Goal: Task Accomplishment & Management: Manage account settings

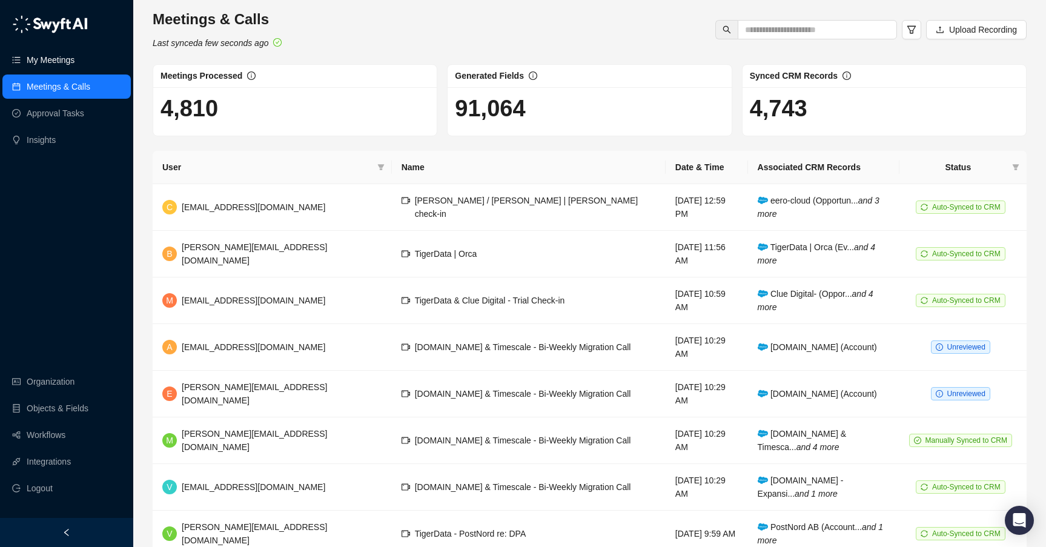
click at [58, 60] on link "My Meetings" at bounding box center [51, 60] width 48 height 24
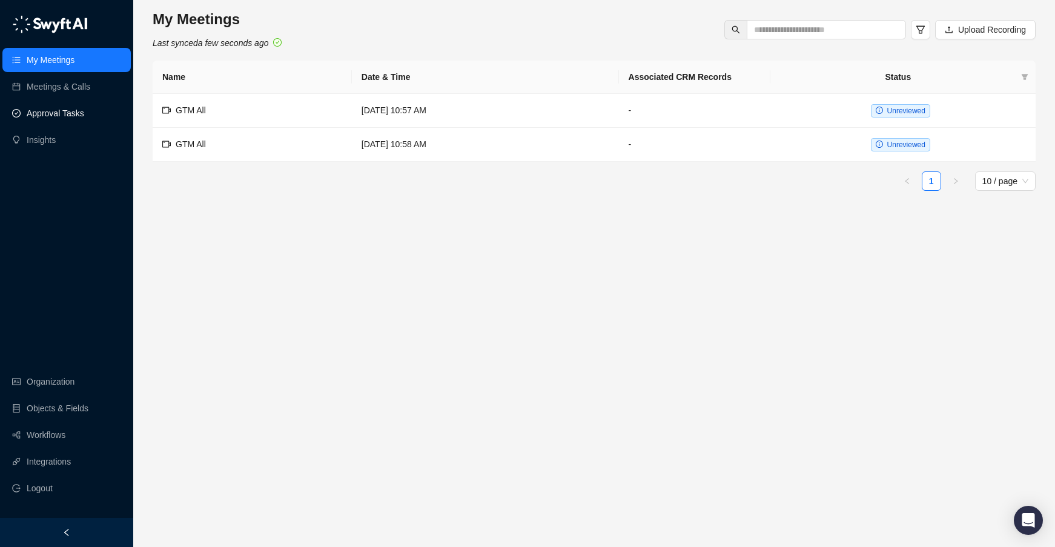
click at [59, 116] on link "Approval Tasks" at bounding box center [56, 113] width 58 height 24
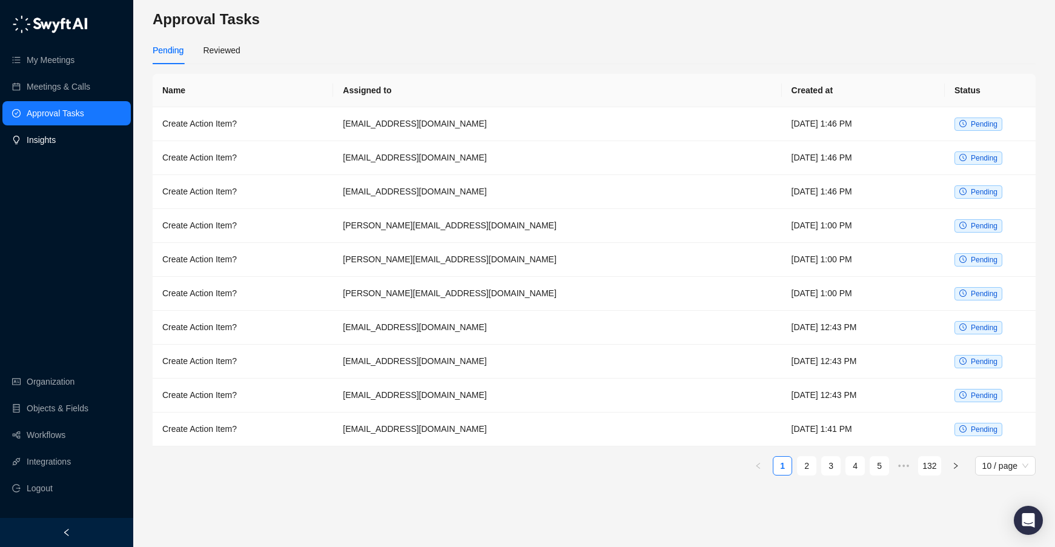
click at [47, 141] on link "Insights" at bounding box center [41, 140] width 29 height 24
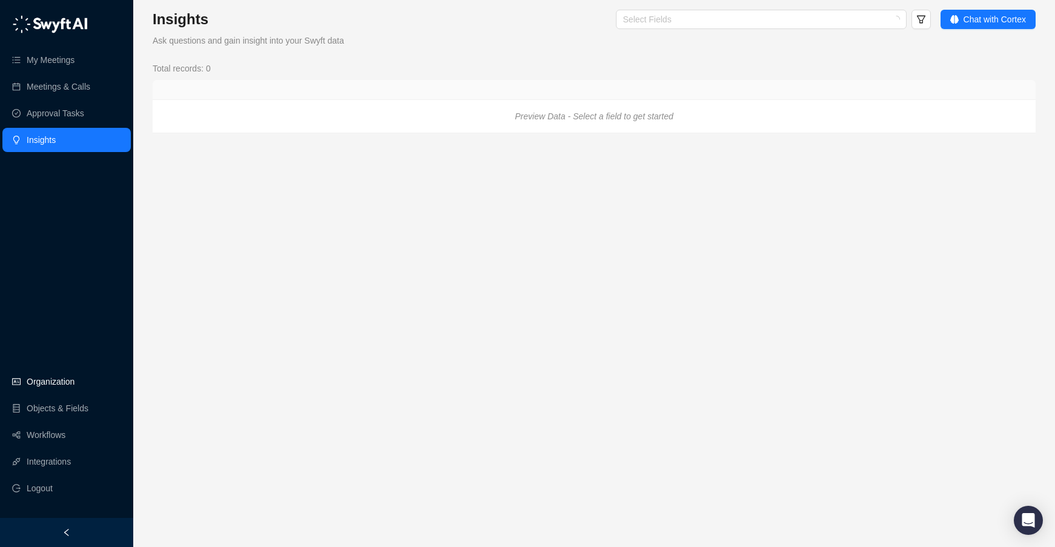
click at [58, 386] on link "Organization" at bounding box center [51, 382] width 48 height 24
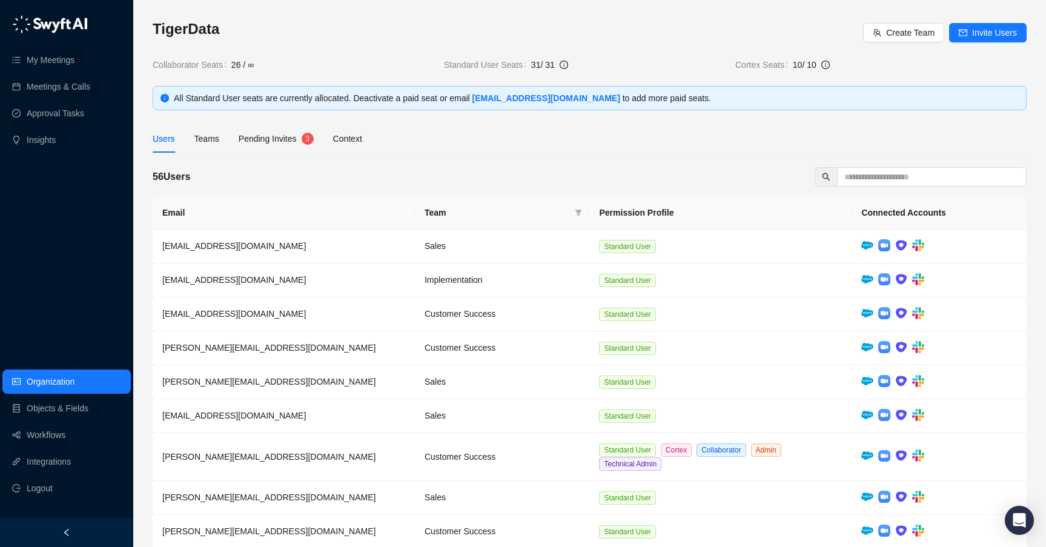
click at [268, 137] on span "Pending Invites" at bounding box center [268, 139] width 58 height 10
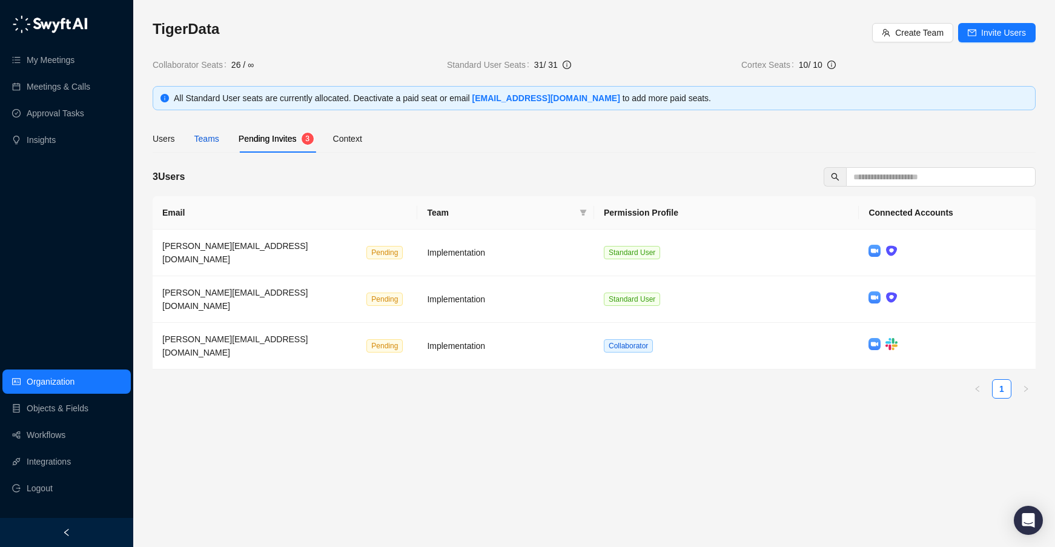
click at [208, 136] on div "Teams" at bounding box center [206, 138] width 25 height 13
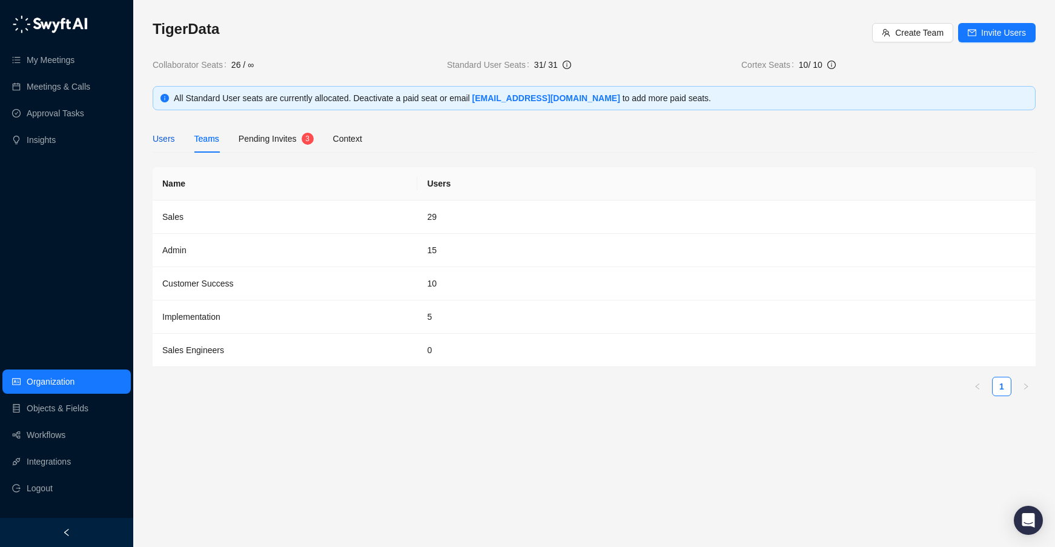
click at [174, 137] on div "Users" at bounding box center [164, 138] width 22 height 13
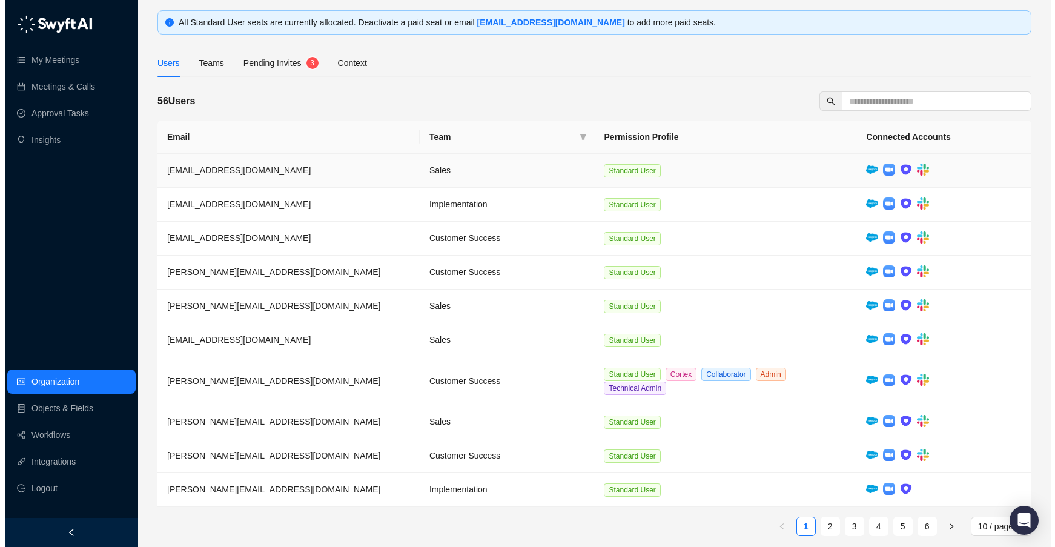
scroll to position [84, 0]
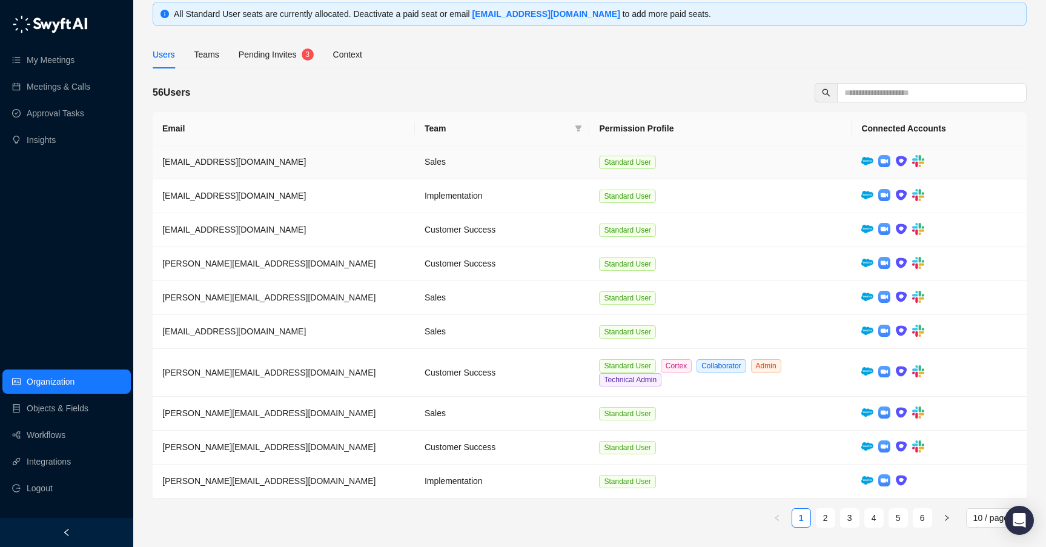
click at [737, 155] on td "Standard User" at bounding box center [720, 162] width 262 height 34
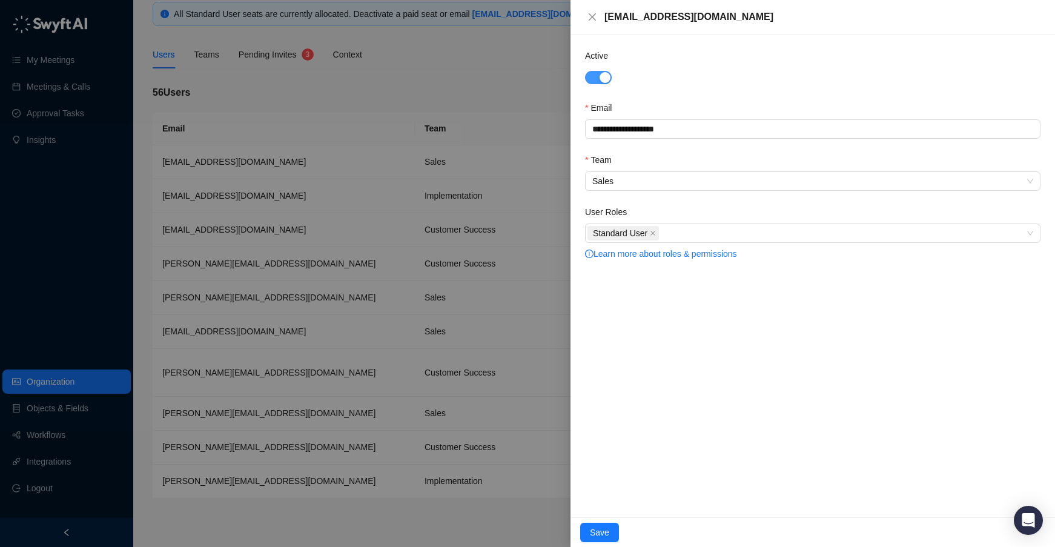
click at [606, 80] on div "button" at bounding box center [605, 77] width 11 height 11
click at [595, 539] on span "Save" at bounding box center [599, 532] width 19 height 13
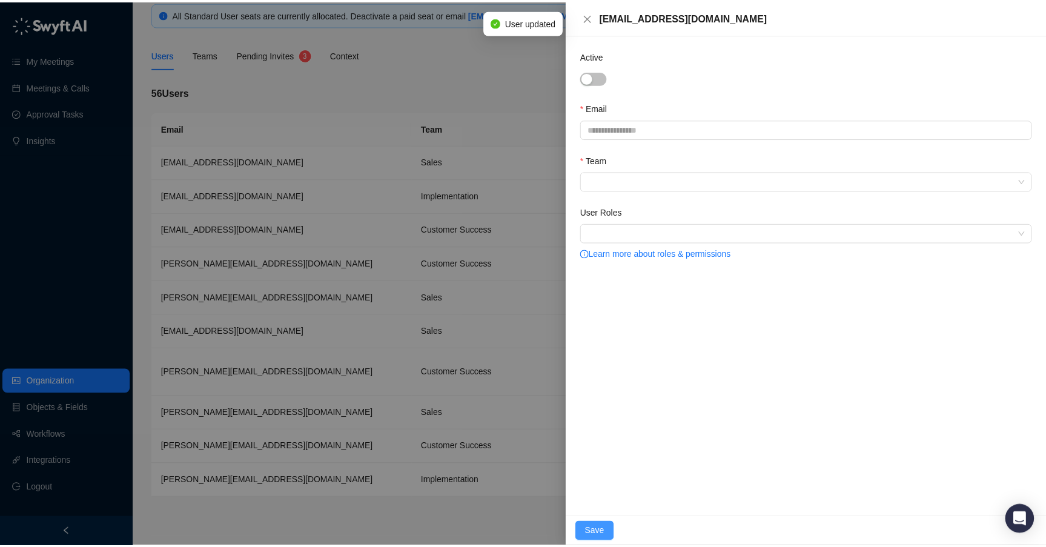
scroll to position [45, 0]
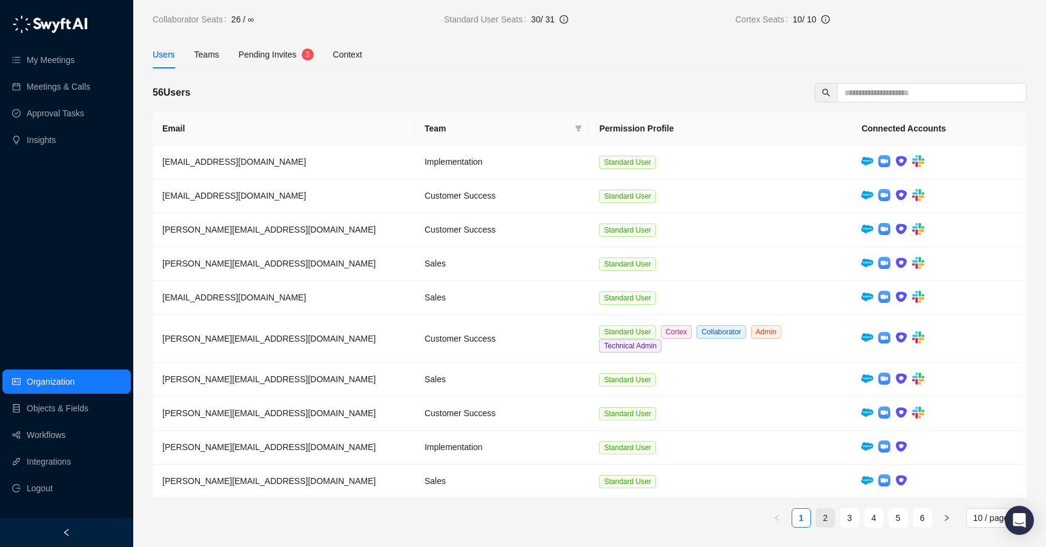
click at [825, 518] on link "2" at bounding box center [826, 518] width 18 height 18
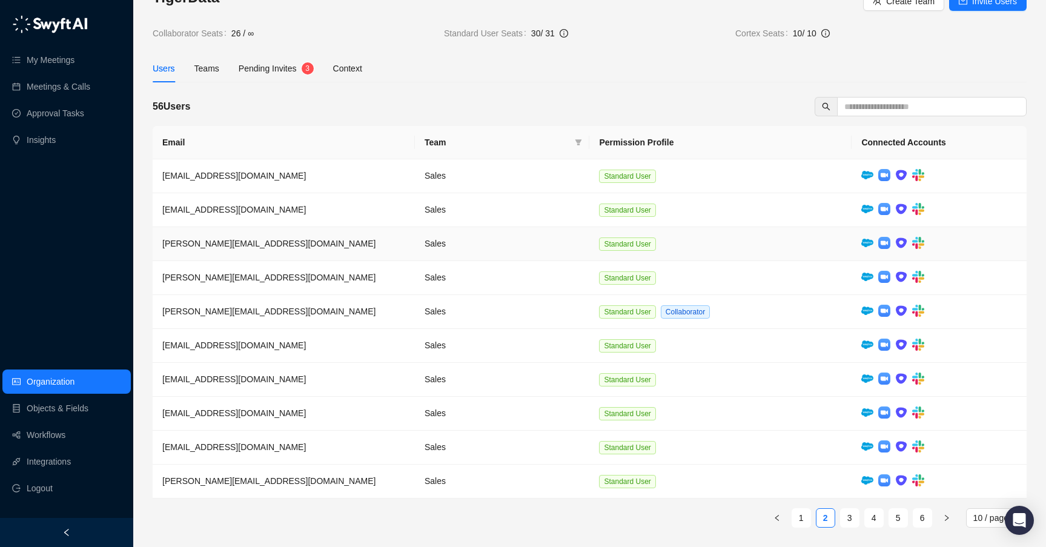
click at [746, 247] on td "Standard User" at bounding box center [720, 244] width 262 height 34
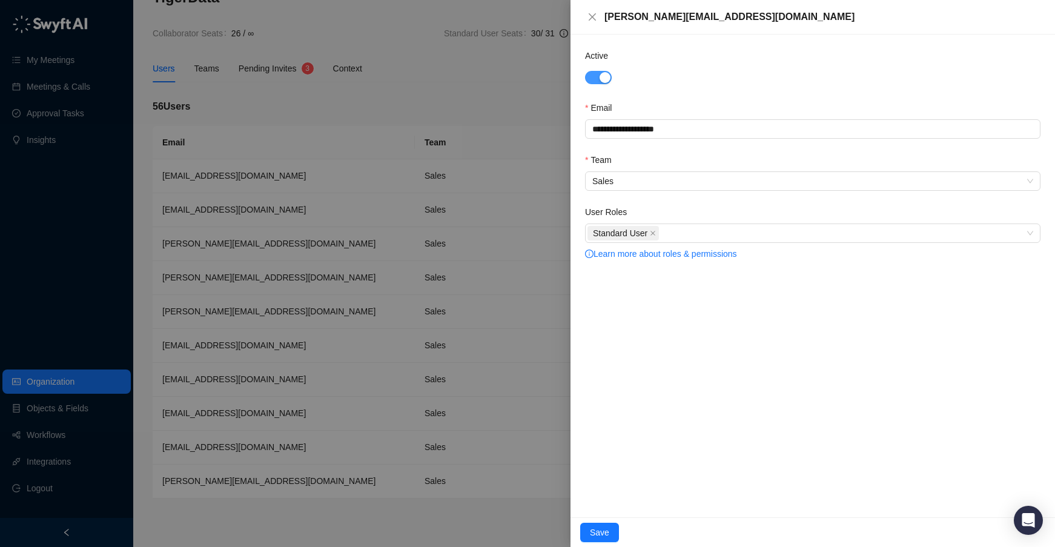
click at [600, 78] on div "button" at bounding box center [605, 77] width 11 height 11
click at [594, 529] on span "Save" at bounding box center [599, 532] width 19 height 13
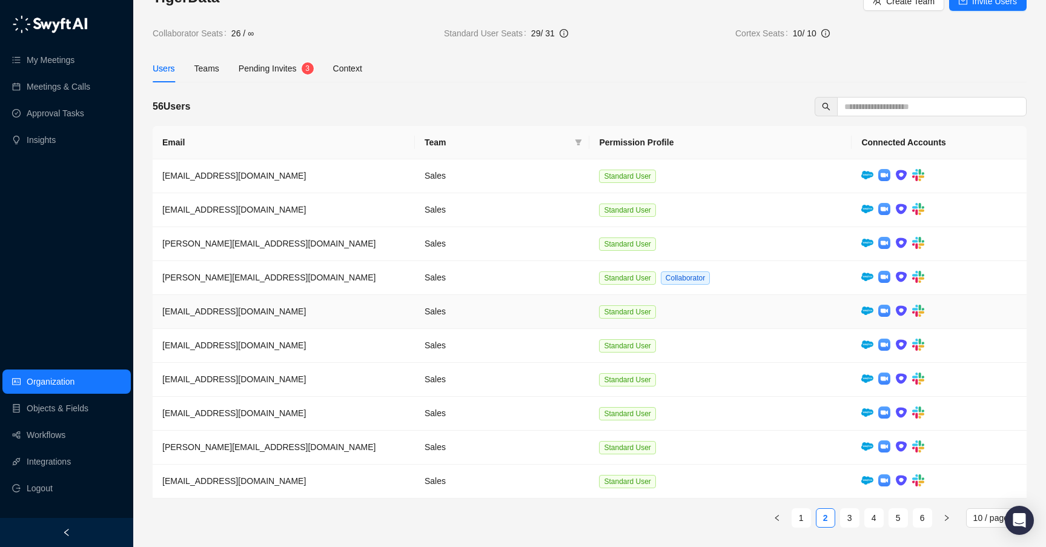
click at [495, 319] on td "Sales" at bounding box center [502, 312] width 175 height 34
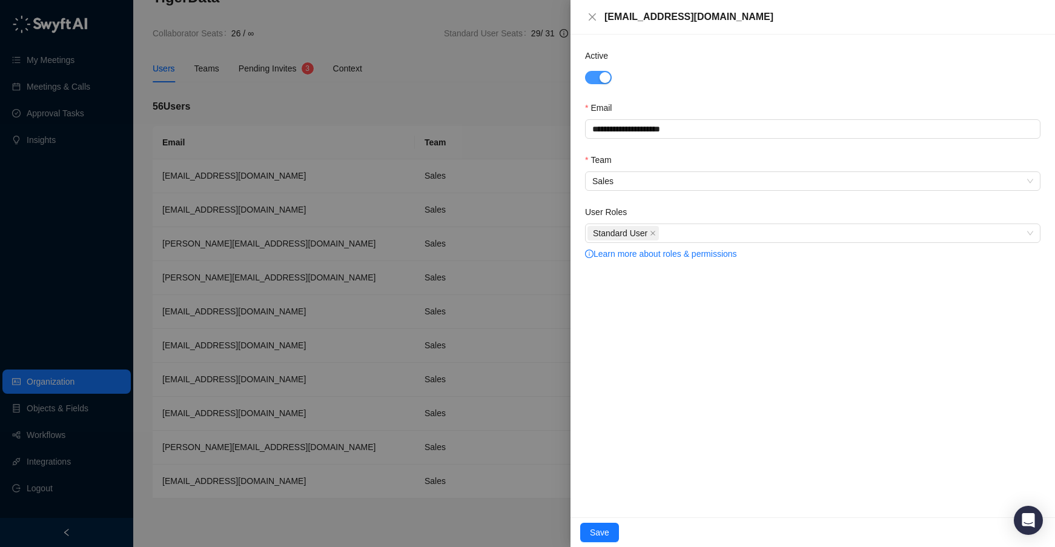
click at [595, 79] on span "button" at bounding box center [598, 77] width 27 height 13
click at [593, 531] on span "Save" at bounding box center [599, 532] width 19 height 13
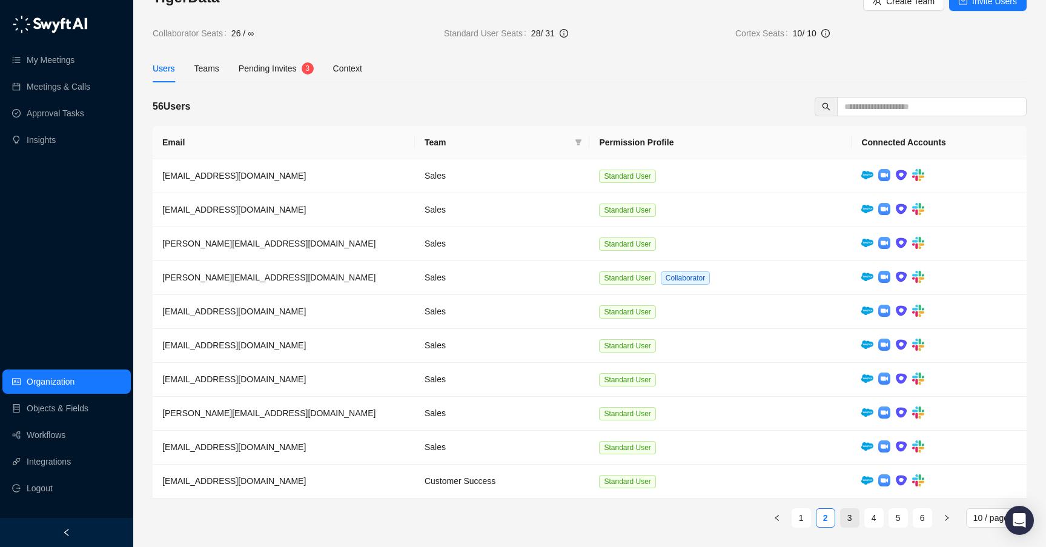
click at [847, 520] on link "3" at bounding box center [850, 518] width 18 height 18
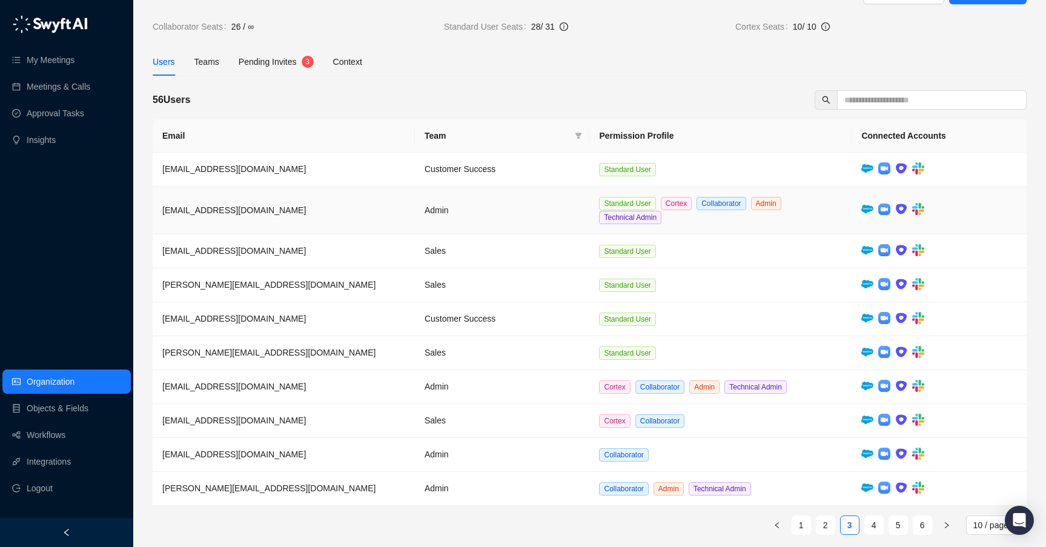
scroll to position [45, 0]
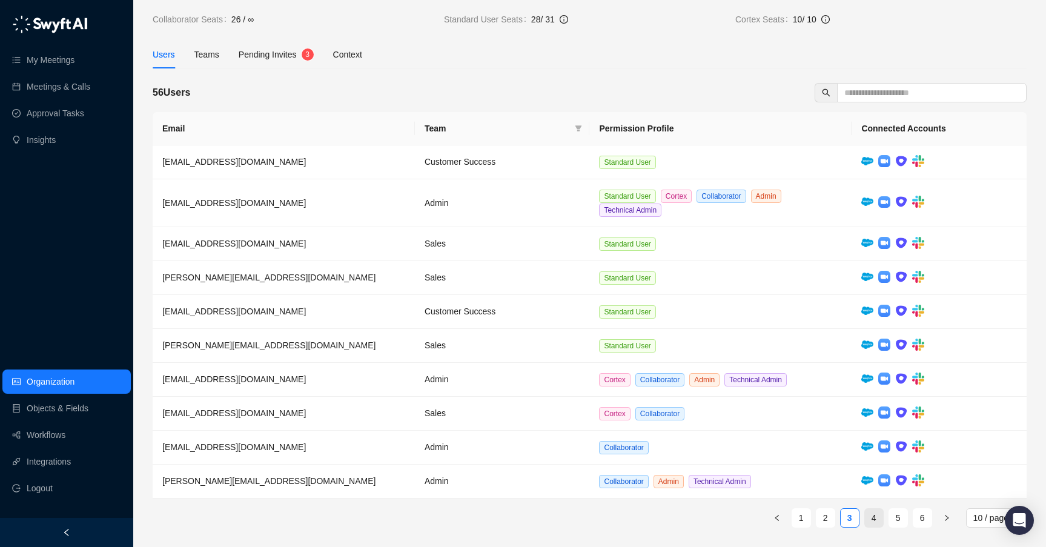
click at [872, 519] on link "4" at bounding box center [874, 518] width 18 height 18
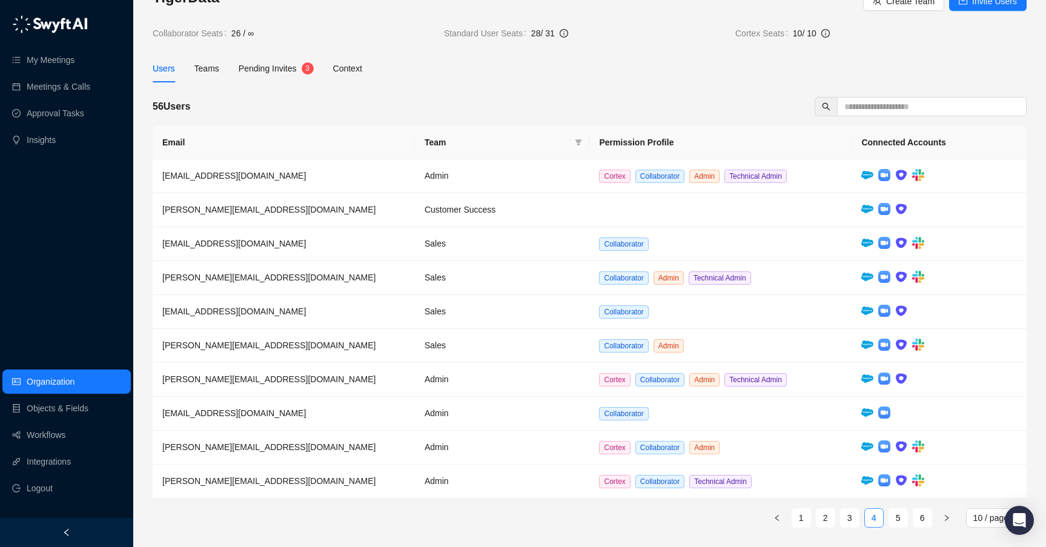
scroll to position [31, 0]
click at [528, 234] on td "Sales" at bounding box center [502, 244] width 175 height 34
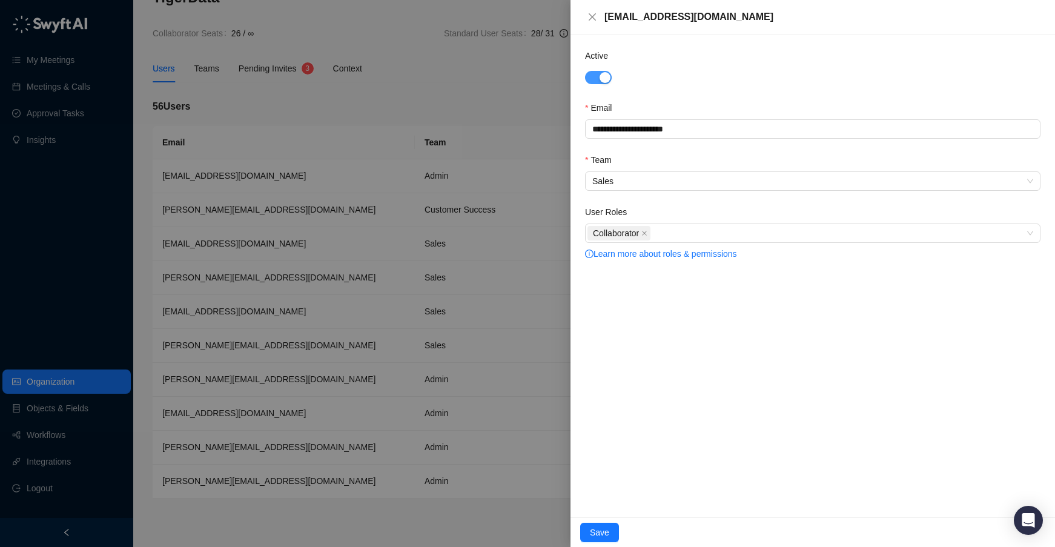
click at [608, 76] on div "button" at bounding box center [605, 77] width 11 height 11
click at [604, 531] on span "Save" at bounding box center [599, 532] width 19 height 13
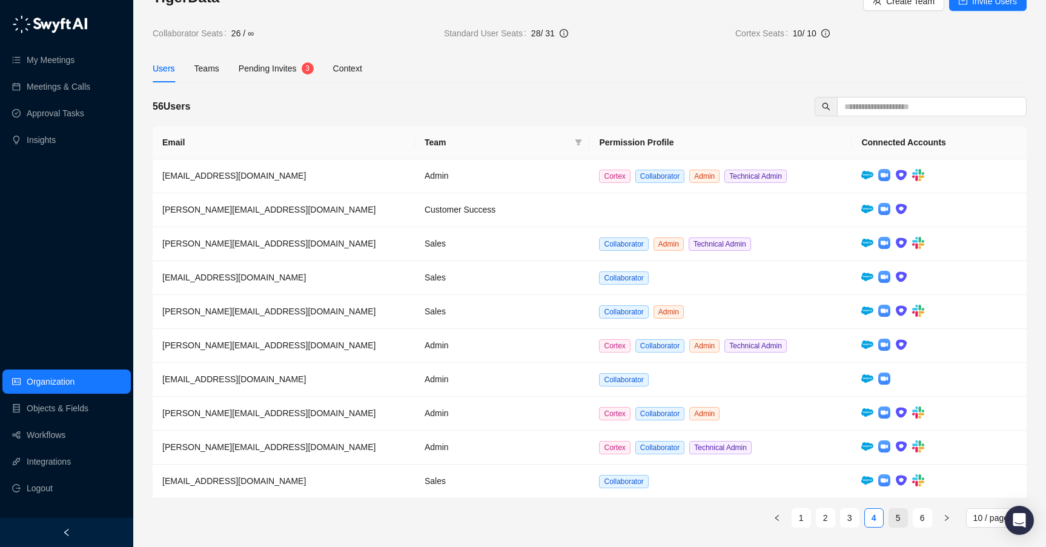
click at [895, 516] on link "5" at bounding box center [898, 518] width 18 height 18
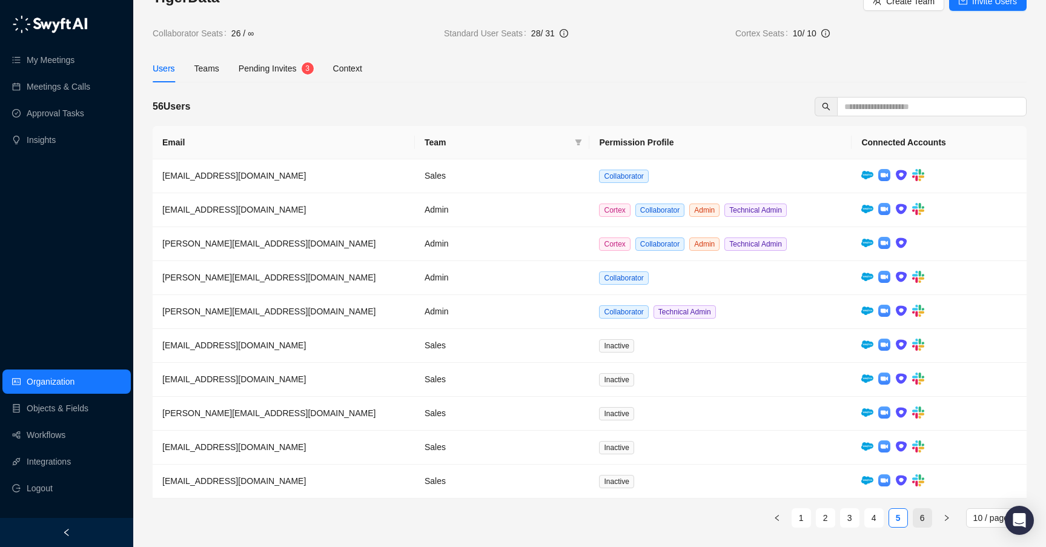
click at [920, 519] on link "6" at bounding box center [922, 518] width 18 height 18
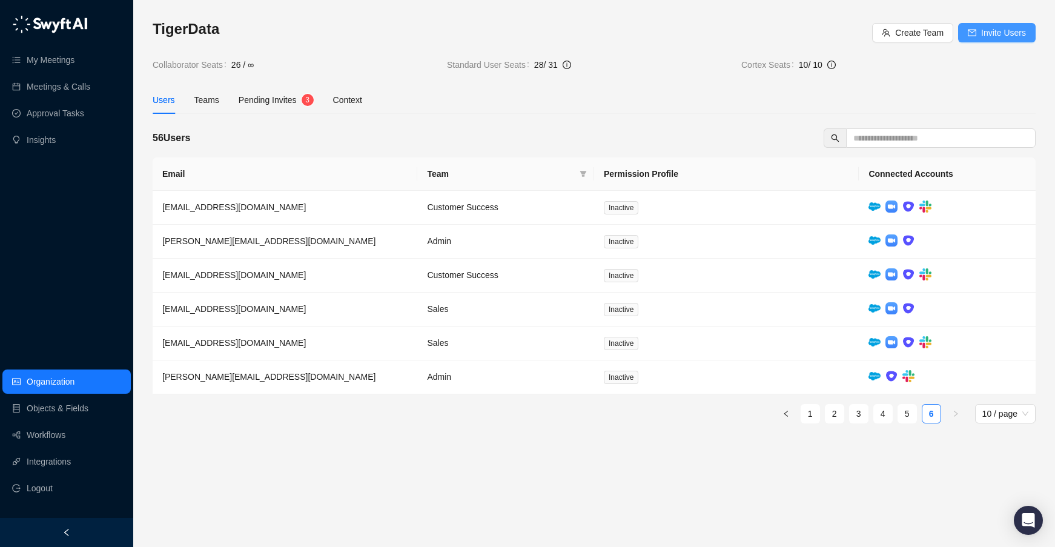
click at [982, 36] on span "Invite Users" at bounding box center [1003, 32] width 45 height 13
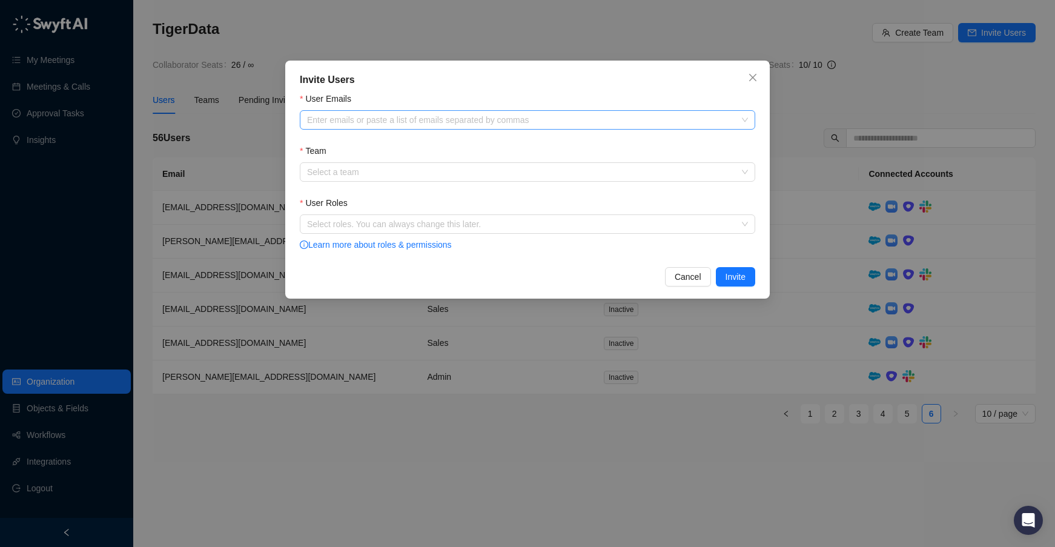
click at [409, 122] on div at bounding box center [521, 120] width 438 height 9
click at [365, 123] on div at bounding box center [521, 120] width 438 height 9
paste input "**********"
type input "**********"
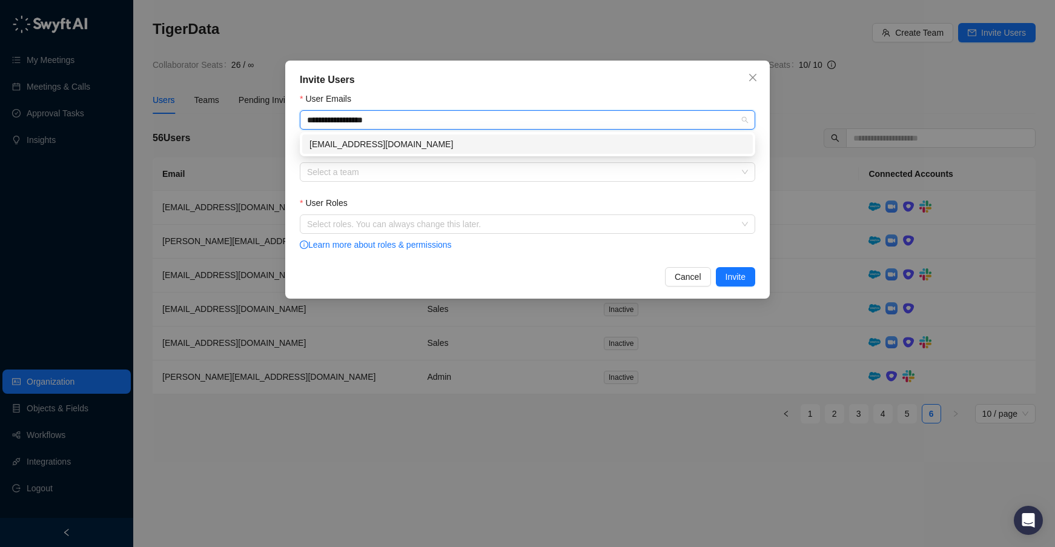
click at [378, 143] on div "[EMAIL_ADDRESS][DOMAIN_NAME]" at bounding box center [528, 144] width 436 height 13
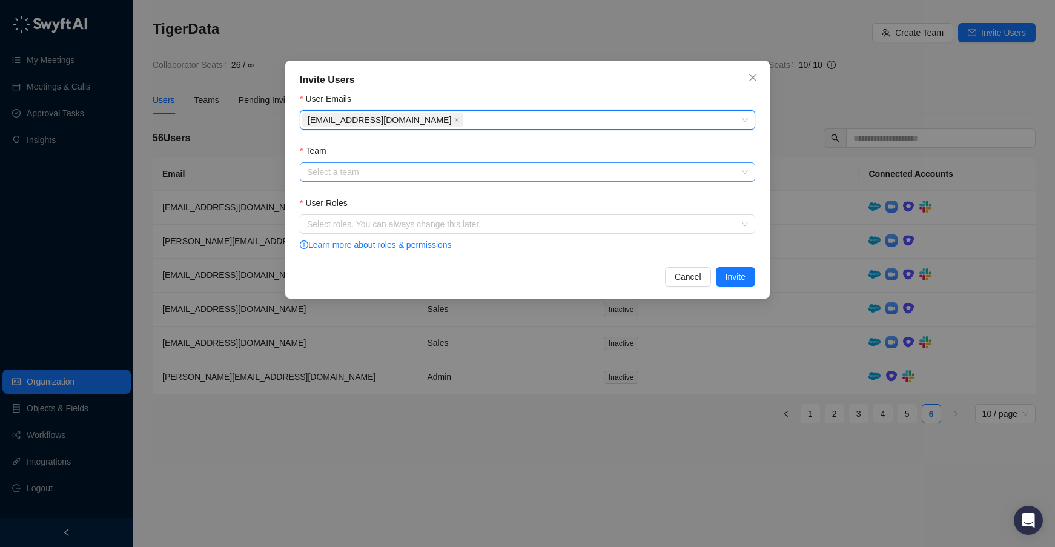
click at [372, 173] on input "Team" at bounding box center [524, 172] width 434 height 18
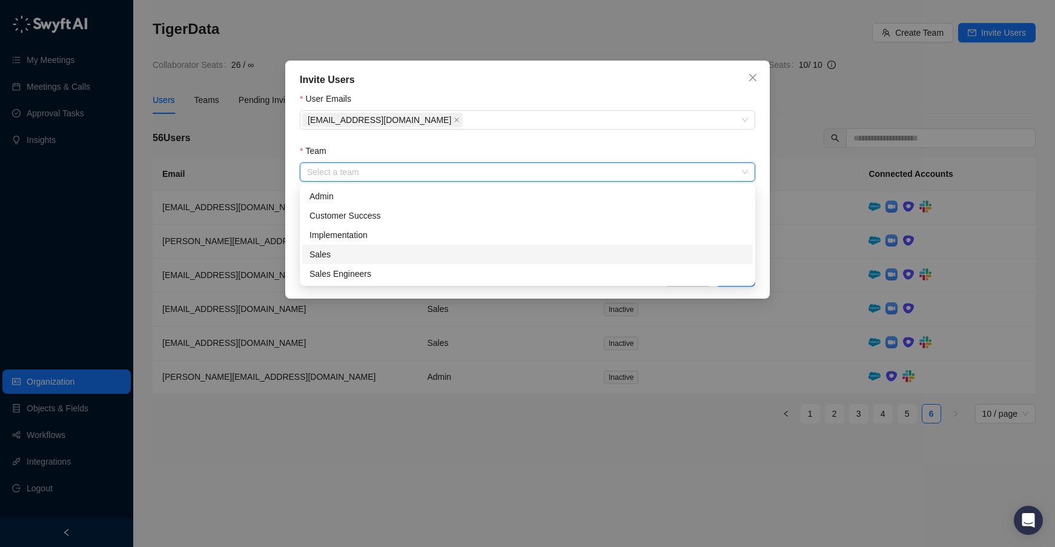
click at [386, 253] on div "Sales" at bounding box center [528, 254] width 436 height 13
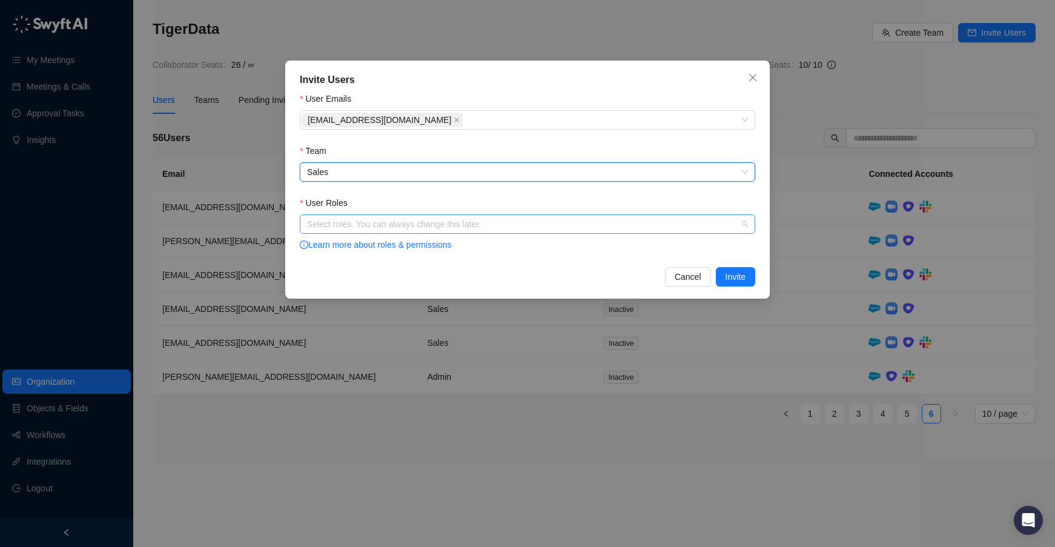
click at [380, 224] on div at bounding box center [521, 224] width 438 height 9
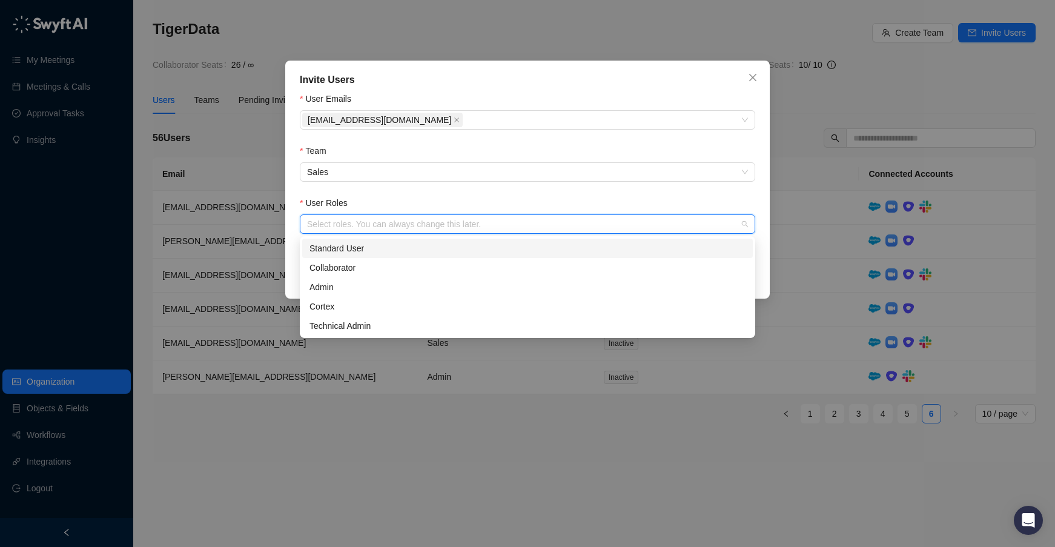
click at [380, 247] on div "Standard User" at bounding box center [528, 248] width 436 height 13
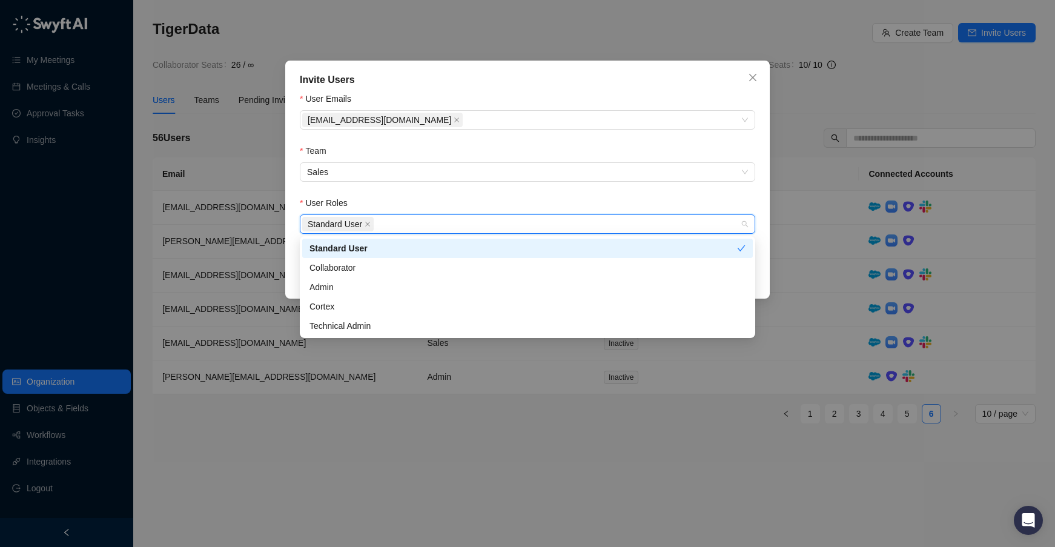
click at [420, 250] on div "Standard User" at bounding box center [524, 248] width 428 height 13
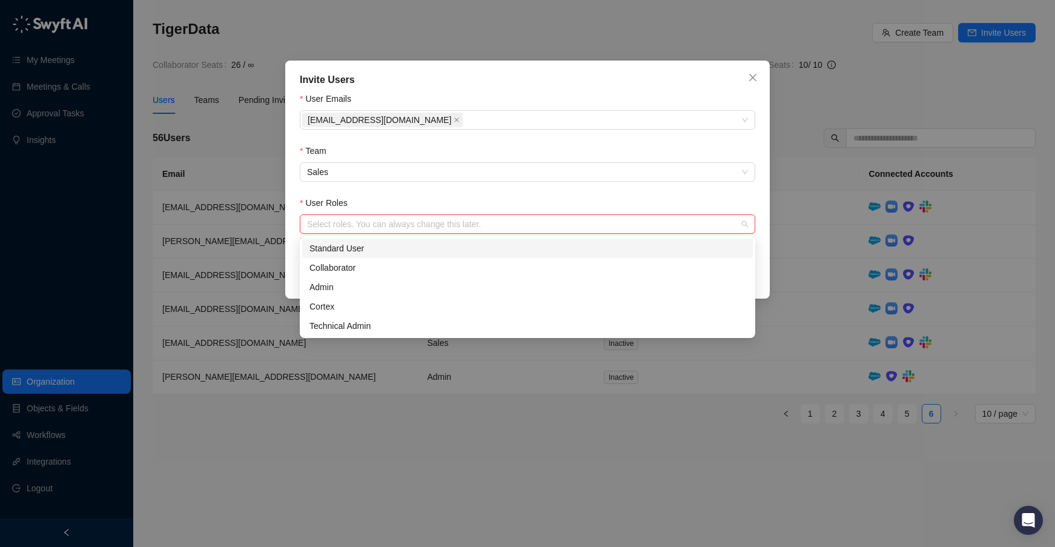
click at [448, 250] on div "Standard User" at bounding box center [528, 248] width 436 height 13
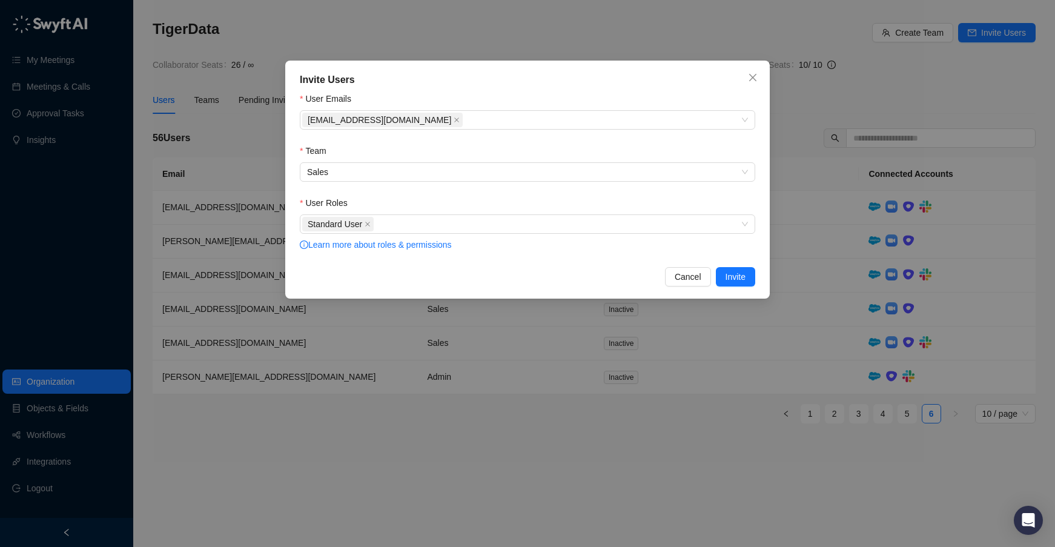
click at [566, 196] on div "User Roles" at bounding box center [528, 205] width 456 height 18
click at [733, 277] on span "Invite" at bounding box center [736, 276] width 20 height 13
